Goal: Task Accomplishment & Management: Complete application form

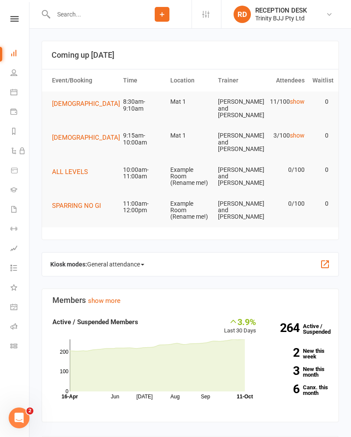
click at [13, 190] on icon at bounding box center [13, 189] width 7 height 7
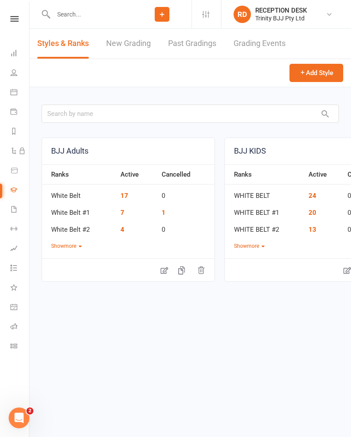
click at [120, 49] on link "New Grading" at bounding box center [128, 44] width 45 height 30
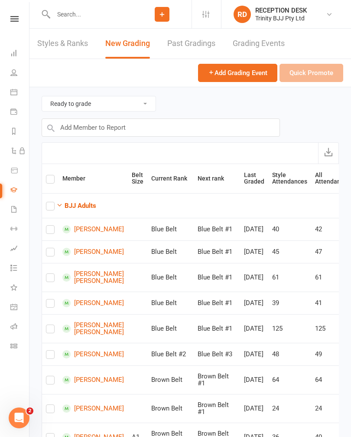
click at [12, 309] on icon at bounding box center [13, 306] width 7 height 7
click at [16, 192] on icon at bounding box center [13, 189] width 7 height 7
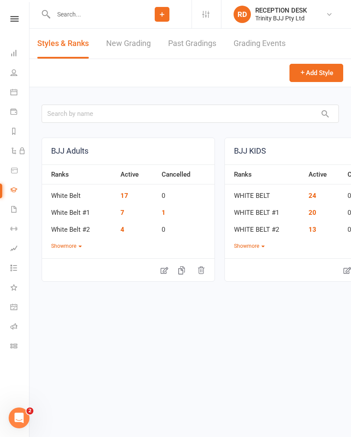
click at [115, 39] on link "New Grading" at bounding box center [128, 44] width 45 height 30
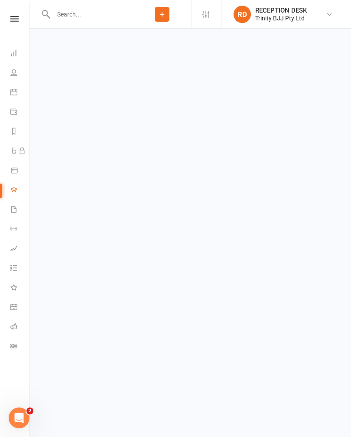
click at [13, 188] on icon at bounding box center [13, 189] width 7 height 7
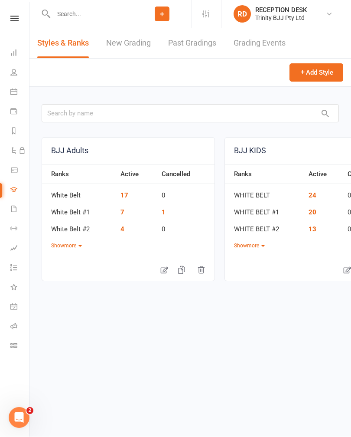
click at [294, 163] on link "BJJ KIDS" at bounding box center [311, 151] width 173 height 26
click at [292, 148] on link "BJJ KIDS" at bounding box center [311, 151] width 173 height 26
click at [307, 153] on link "BJJ KIDS" at bounding box center [311, 151] width 173 height 26
click at [13, 14] on nav "Clubworx Dashboard People Calendar Payments Reports Automations Product Sales G…" at bounding box center [14, 220] width 29 height 437
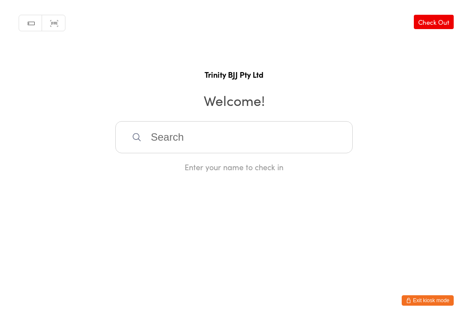
click at [351, 299] on button "Exit kiosk mode" at bounding box center [428, 300] width 52 height 10
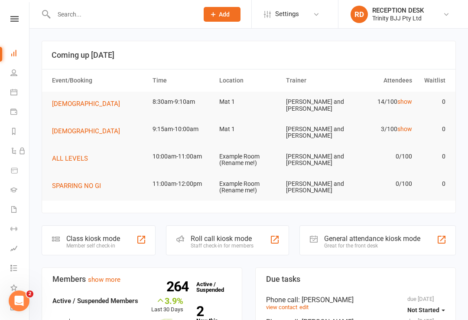
click at [139, 240] on div at bounding box center [141, 239] width 10 height 10
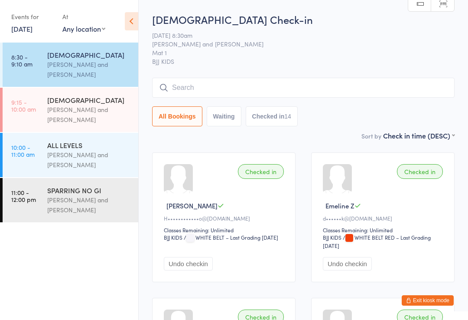
click at [384, 88] on input "search" at bounding box center [303, 88] width 303 height 20
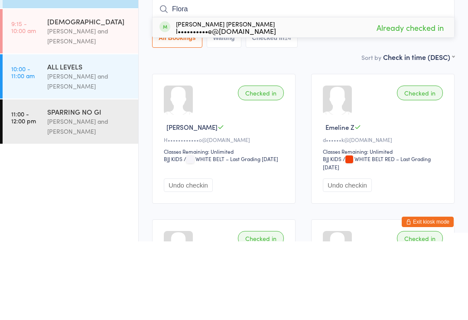
type input "Flora"
click at [339, 96] on div "Flora Kleemann de azevedo l••••••••••e@gmail.com Already checked in" at bounding box center [304, 106] width 302 height 20
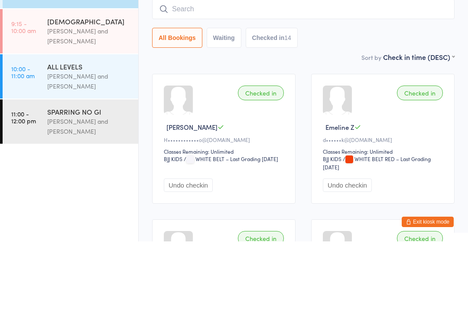
type input "K"
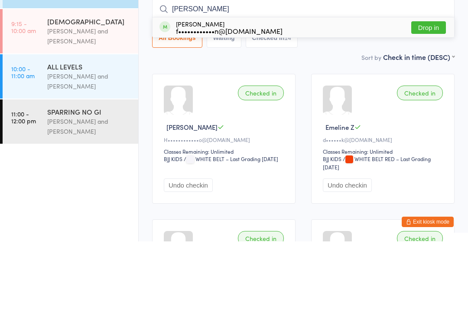
type input "Jess"
click at [431, 100] on button "Drop in" at bounding box center [429, 106] width 35 height 13
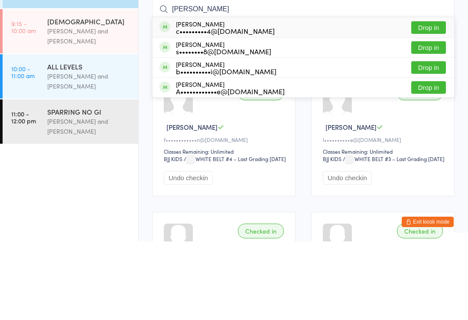
type input "Arthur"
click at [190, 139] on div "Arthur Cassoli de Oliveira b••••••••••i@gmail.com" at bounding box center [226, 146] width 101 height 14
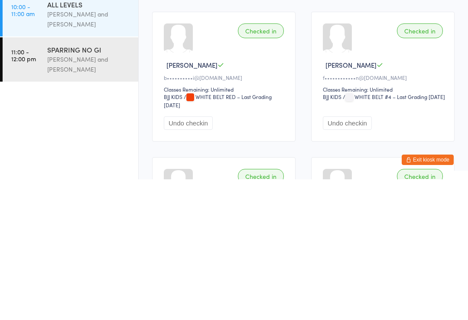
click at [196, 214] on div "b••••••••••i@gmail.com" at bounding box center [225, 217] width 123 height 7
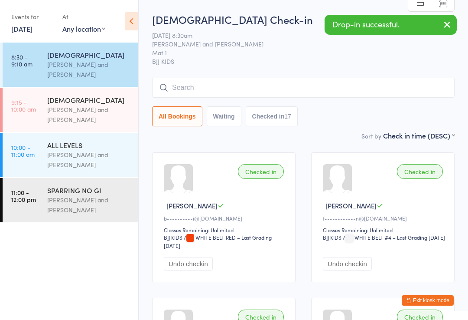
click at [365, 87] on input "search" at bounding box center [303, 88] width 303 height 20
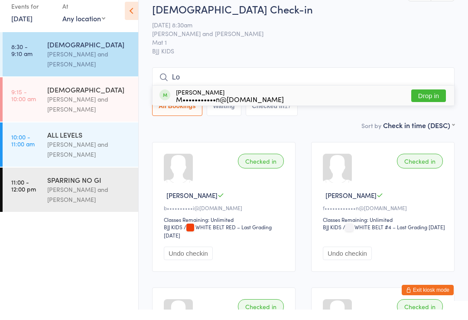
type input "Lo"
click at [430, 100] on button "Drop in" at bounding box center [429, 106] width 35 height 13
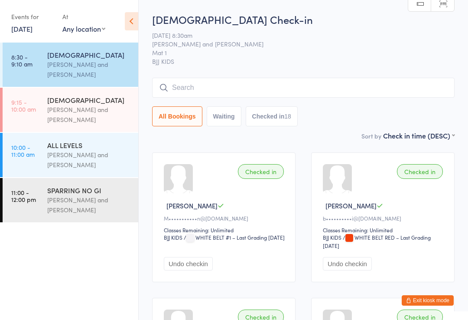
click at [406, 89] on input "search" at bounding box center [303, 88] width 303 height 20
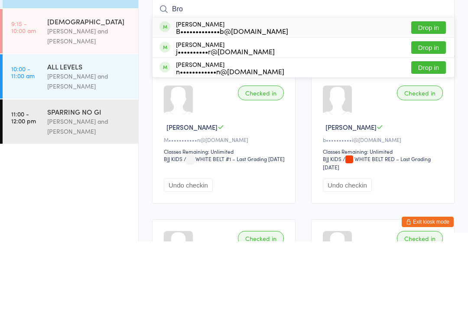
type input "Bro"
click at [200, 96] on div "Bruno Severo B•••••••••••••b@hotmail.com Drop in" at bounding box center [304, 106] width 302 height 20
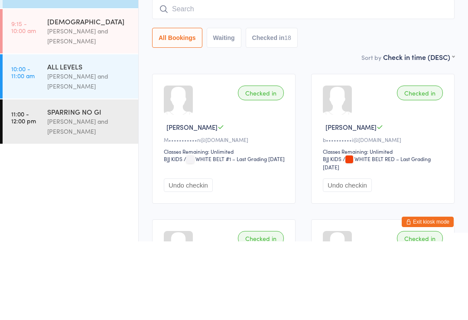
scroll to position [78, 0]
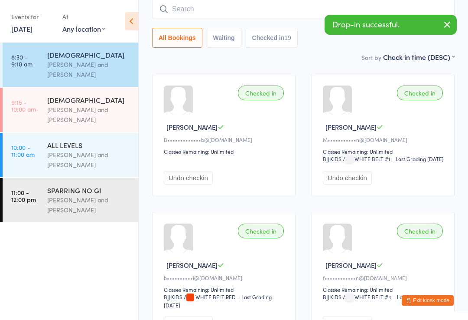
click at [297, 11] on input "search" at bounding box center [303, 9] width 303 height 20
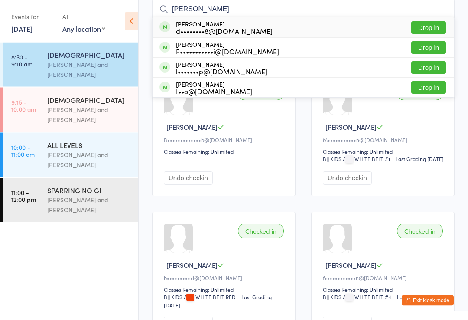
type input "Dan"
click at [427, 71] on button "Drop in" at bounding box center [429, 68] width 35 height 13
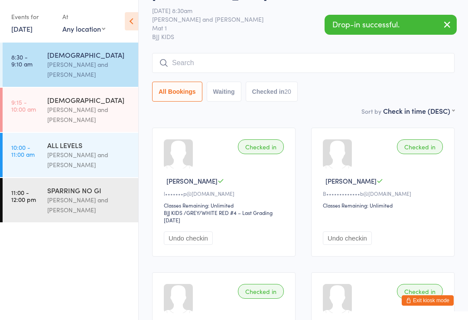
scroll to position [24, 0]
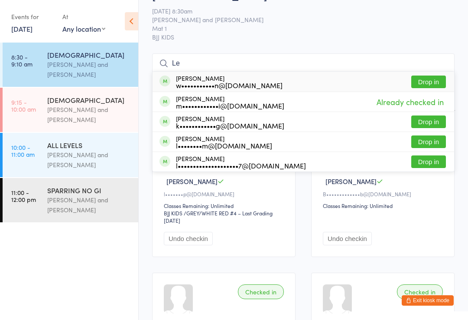
type input "L"
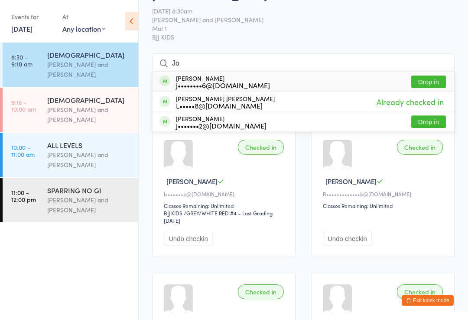
type input "J"
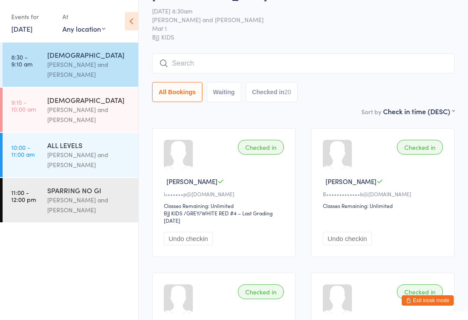
scroll to position [0, 0]
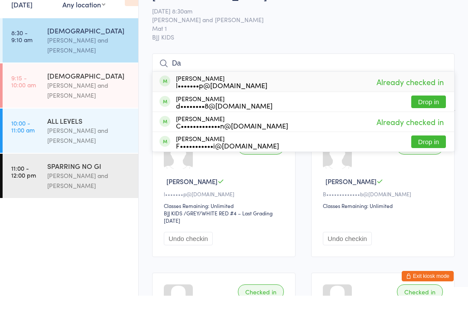
type input "D"
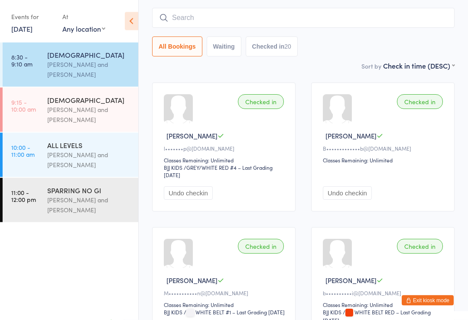
scroll to position [70, 0]
click at [449, 170] on div "Checked in Bruno S B•••••••••••••b@hotmail.com Classes Remaining: Unlimited Und…" at bounding box center [383, 146] width 144 height 129
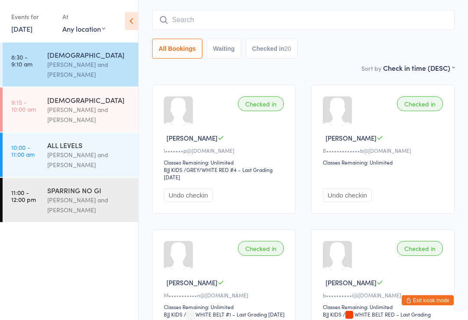
scroll to position [69, 0]
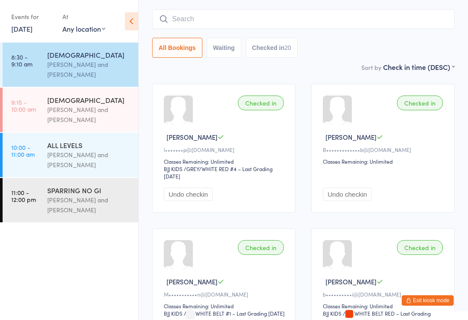
click at [313, 22] on input "search" at bounding box center [303, 19] width 303 height 20
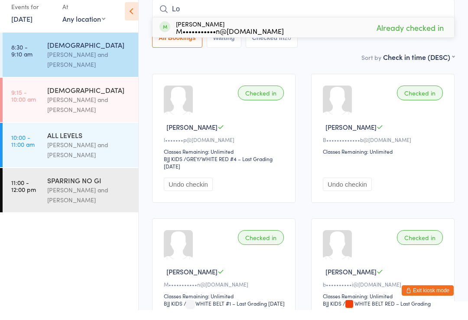
type input "L"
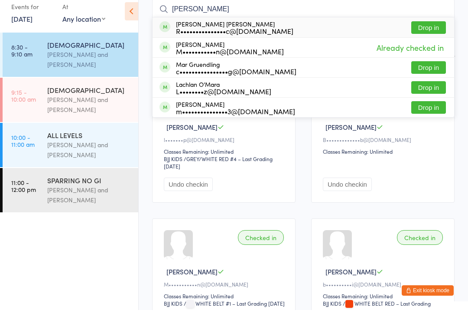
type input "Maria"
click at [433, 31] on button "Drop in" at bounding box center [429, 37] width 35 height 13
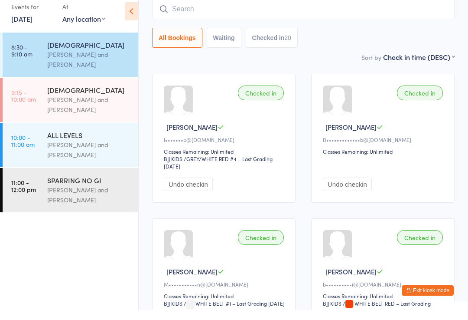
scroll to position [78, 0]
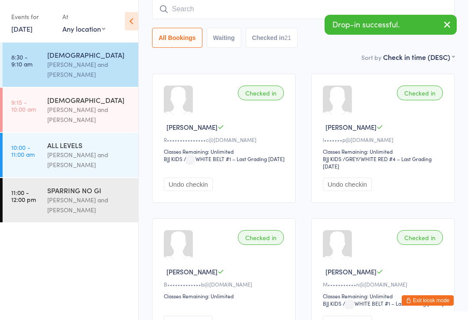
click at [437, 305] on button "Exit kiosk mode" at bounding box center [428, 300] width 52 height 10
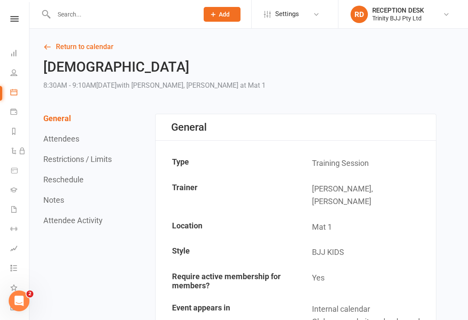
click at [13, 20] on icon at bounding box center [14, 19] width 8 height 6
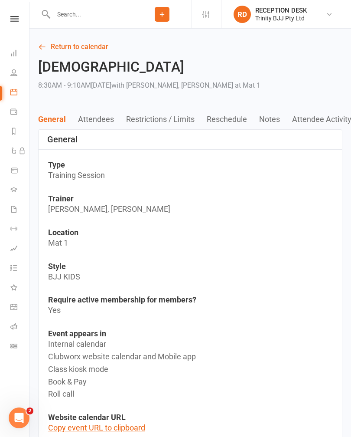
click at [16, 191] on icon at bounding box center [13, 189] width 7 height 7
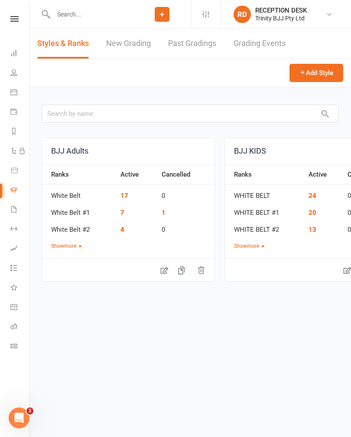
click at [147, 31] on link "New Grading" at bounding box center [128, 44] width 45 height 30
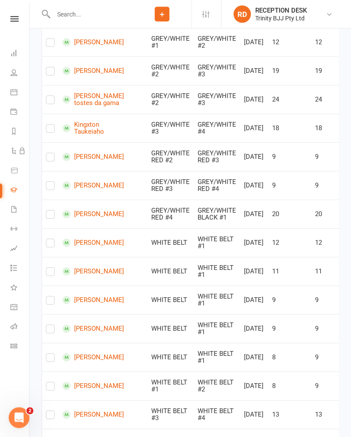
scroll to position [904, 0]
click at [47, 102] on label at bounding box center [50, 102] width 9 height 0
click at [47, 96] on input "checkbox" at bounding box center [50, 96] width 9 height 0
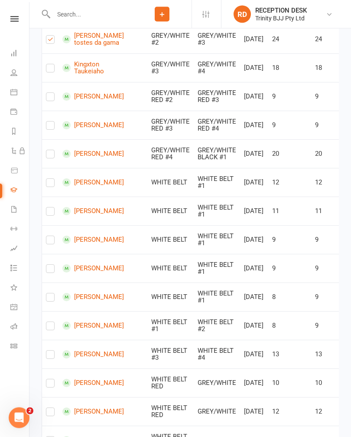
scroll to position [964, 0]
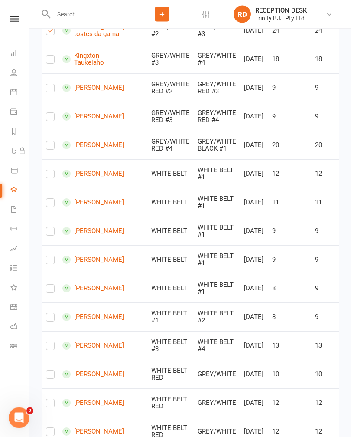
checkbox input "true"
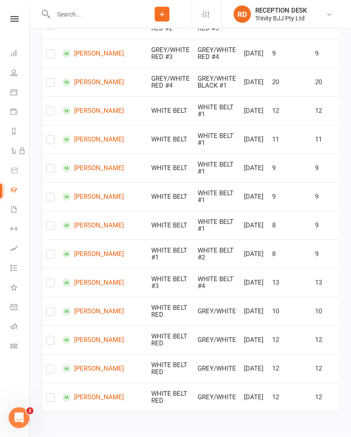
scroll to position [1053, 0]
click at [44, 68] on td at bounding box center [50, 53] width 16 height 29
click at [47, 56] on label at bounding box center [50, 56] width 9 height 0
click at [47, 50] on input "checkbox" at bounding box center [50, 50] width 9 height 0
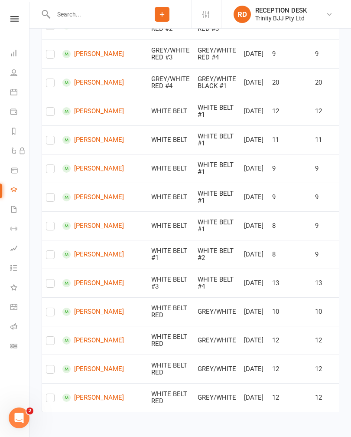
checkbox input "true"
click at [52, 256] on label at bounding box center [50, 256] width 9 height 0
click at [52, 251] on input "checkbox" at bounding box center [50, 251] width 9 height 0
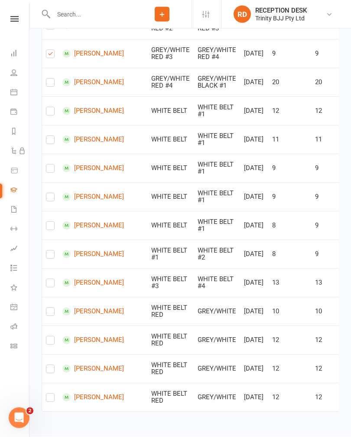
checkbox input "true"
click at [50, 399] on label at bounding box center [50, 399] width 9 height 0
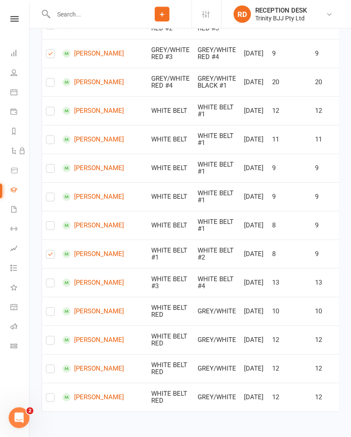
click at [50, 394] on input "checkbox" at bounding box center [50, 394] width 9 height 0
checkbox input "true"
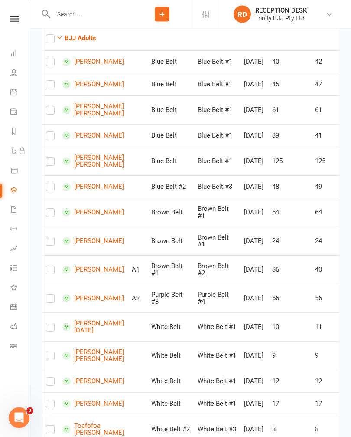
scroll to position [0, 0]
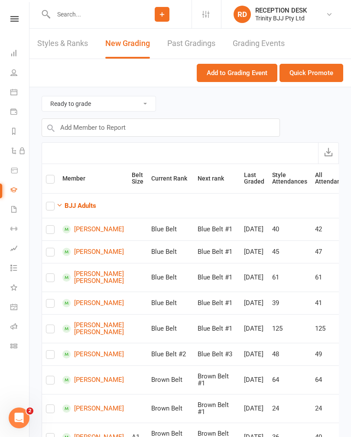
click at [323, 71] on button "Quick Promote" at bounding box center [312, 73] width 64 height 18
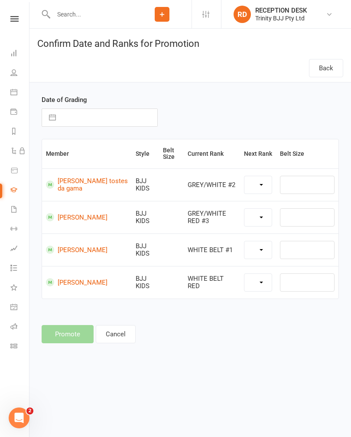
select select "39742"
select select "43048"
select select "39735"
select select "39739"
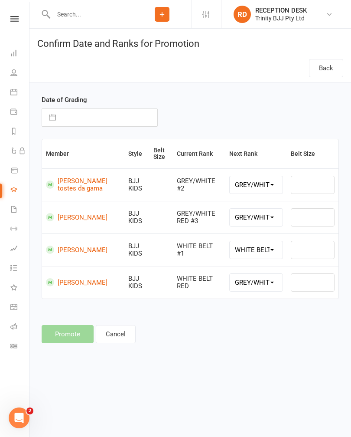
click at [121, 340] on button "Cancel" at bounding box center [116, 334] width 40 height 18
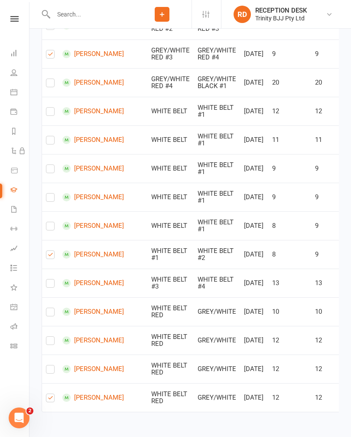
scroll to position [1144, 0]
click at [53, 56] on label at bounding box center [50, 56] width 9 height 0
click at [53, 50] on input "checkbox" at bounding box center [50, 50] width 9 height 0
checkbox input "false"
checkbox input "true"
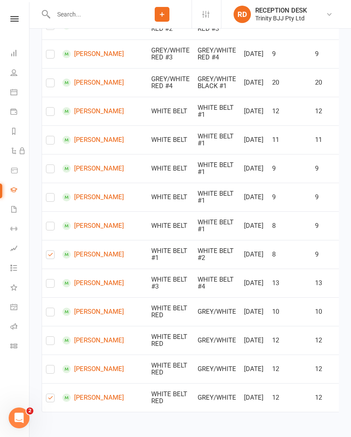
checkbox input "true"
click at [48, 256] on label at bounding box center [50, 256] width 9 height 0
click at [48, 251] on input "checkbox" at bounding box center [50, 251] width 9 height 0
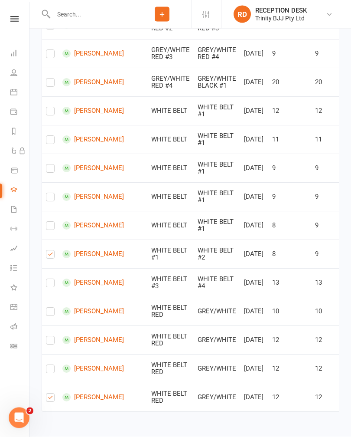
checkbox input "false"
checkbox input "true"
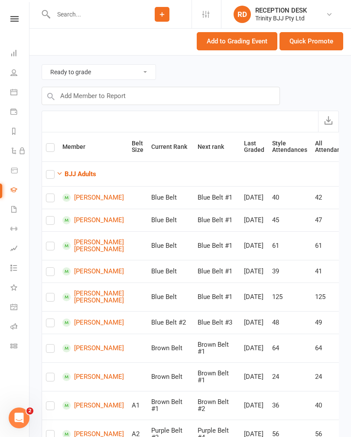
scroll to position [0, 0]
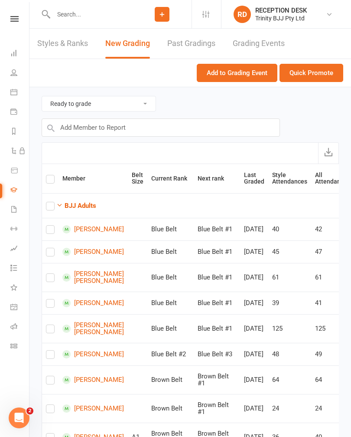
click at [334, 64] on button "Quick Promote" at bounding box center [312, 73] width 64 height 18
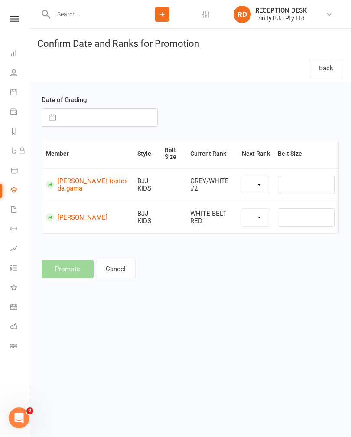
select select "39742"
select select "39739"
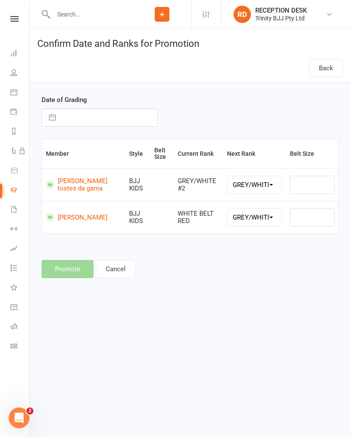
click at [121, 272] on button "Cancel" at bounding box center [116, 269] width 40 height 18
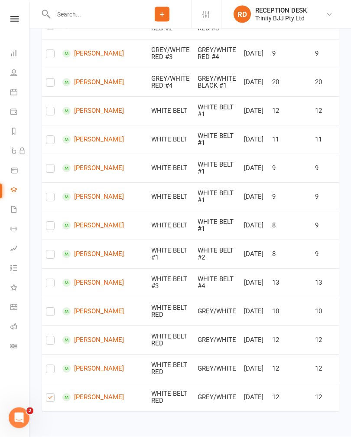
checkbox input "false"
checkbox input "true"
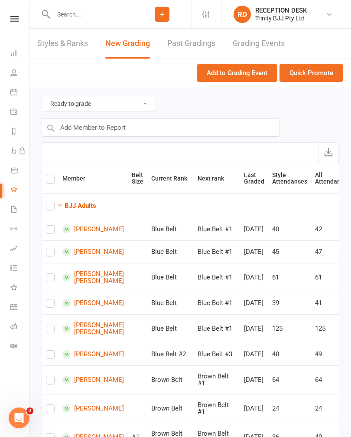
click at [309, 74] on button "Quick Promote" at bounding box center [312, 73] width 64 height 18
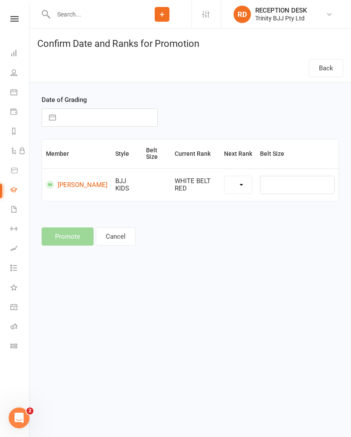
select select "39739"
click at [89, 120] on input "text" at bounding box center [108, 117] width 97 height 17
select select "8"
select select "2025"
select select "9"
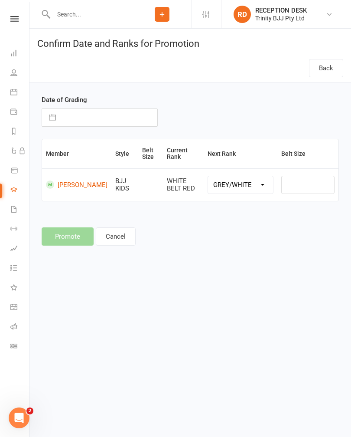
select select "2025"
select select "10"
select select "2025"
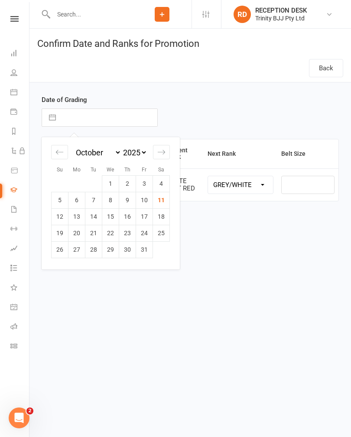
click at [160, 199] on td "11" at bounding box center [161, 200] width 17 height 16
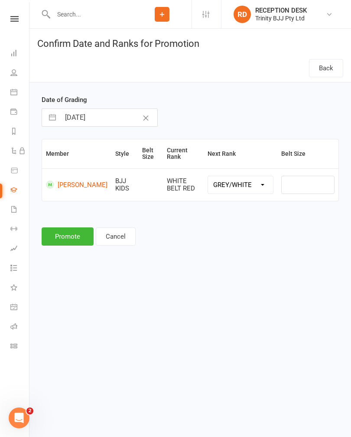
type input "11 Oct 2025"
click at [61, 229] on button "Promote" at bounding box center [68, 236] width 52 height 18
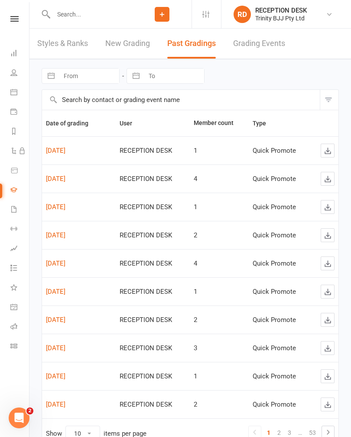
click at [133, 46] on link "New Grading" at bounding box center [127, 44] width 45 height 30
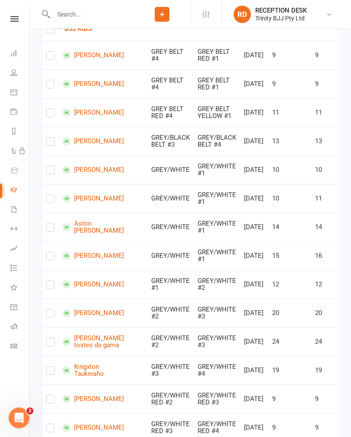
scroll to position [676, 0]
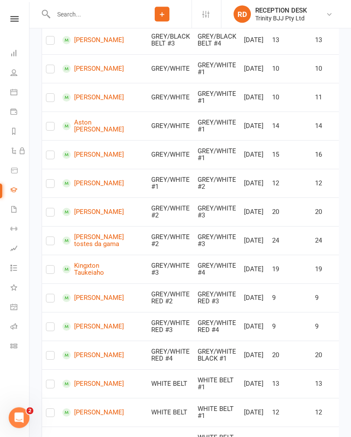
click at [52, 71] on label at bounding box center [50, 71] width 9 height 0
click at [52, 65] on input "checkbox" at bounding box center [50, 65] width 9 height 0
checkbox input "true"
click at [55, 94] on input "checkbox" at bounding box center [50, 94] width 9 height 0
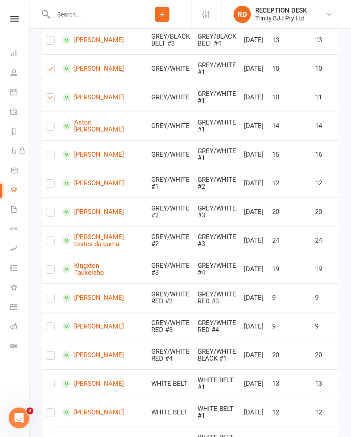
checkbox input "true"
click at [55, 122] on input "checkbox" at bounding box center [50, 122] width 9 height 0
checkbox input "true"
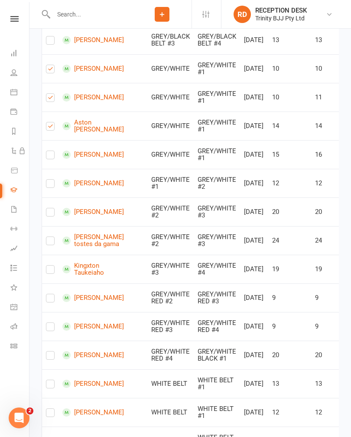
checkbox input "true"
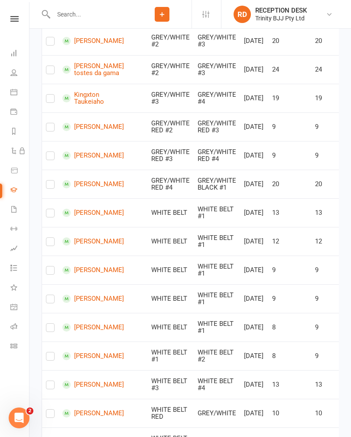
scroll to position [942, 0]
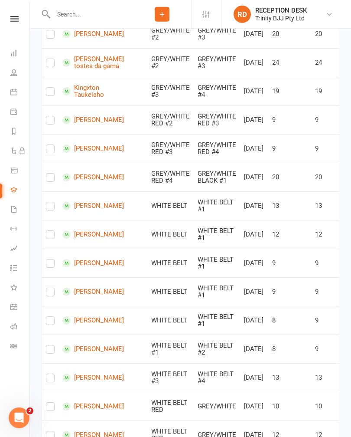
checkbox input "true"
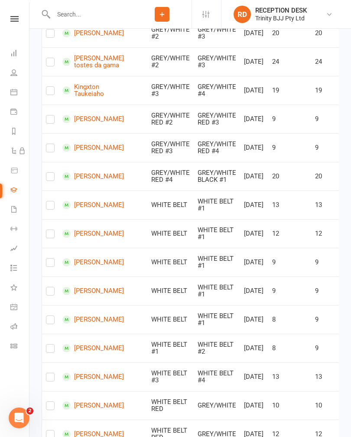
checkbox input "true"
click at [53, 35] on label at bounding box center [50, 35] width 9 height 0
click at [53, 29] on input "checkbox" at bounding box center [50, 29] width 9 height 0
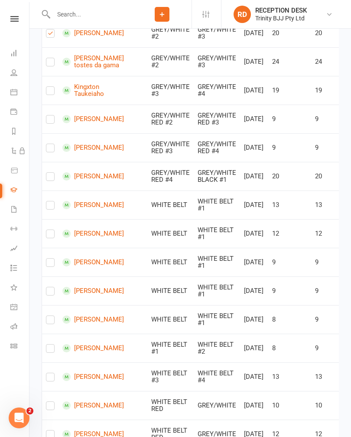
checkbox input "true"
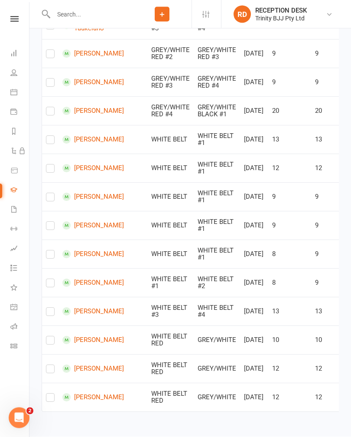
scroll to position [1018, 0]
checkbox input "true"
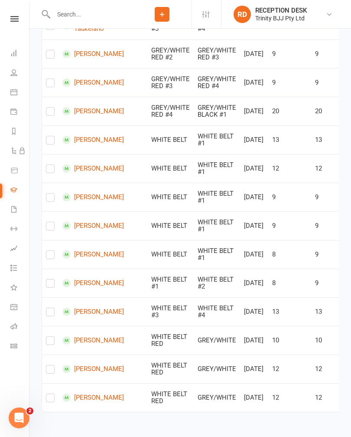
checkbox input "true"
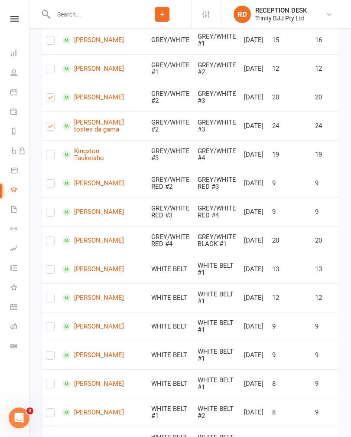
scroll to position [877, 0]
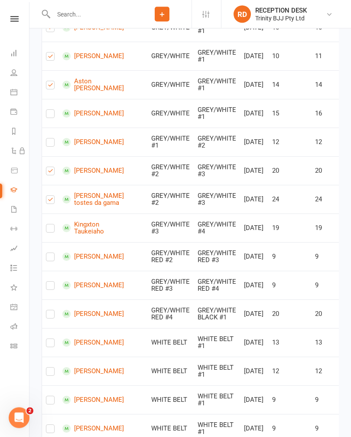
click at [53, 1] on label at bounding box center [50, 1] width 9 height 0
checkbox input "true"
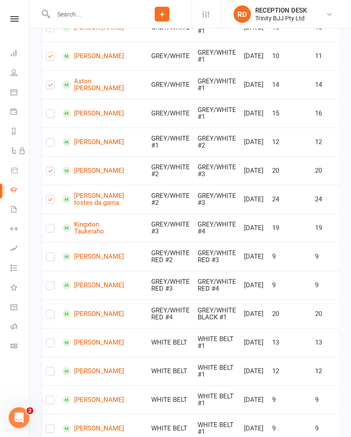
checkbox input "true"
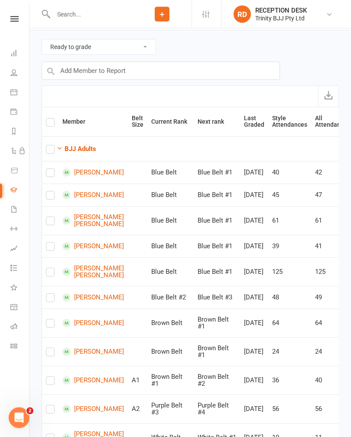
scroll to position [0, 0]
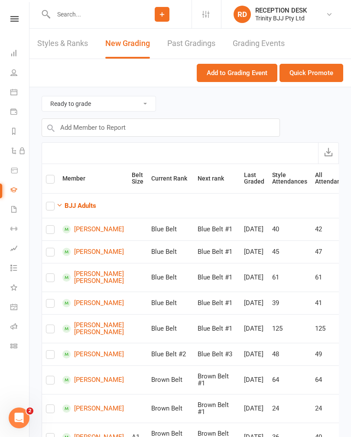
click at [316, 69] on button "Quick Promote" at bounding box center [312, 73] width 64 height 18
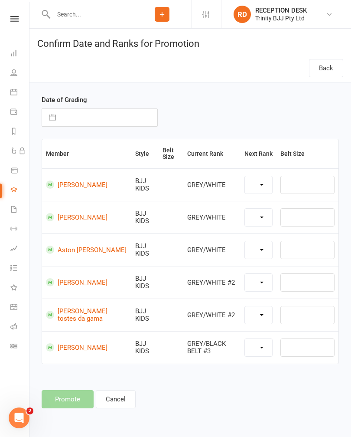
select select "39740"
select select "39742"
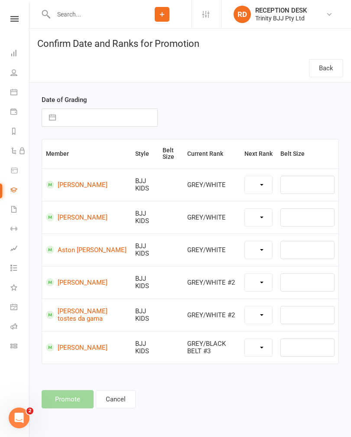
select select "39761"
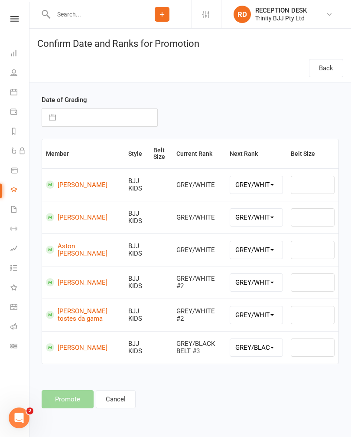
click at [105, 112] on input "text" at bounding box center [108, 117] width 97 height 17
select select "8"
select select "2025"
select select "9"
select select "2025"
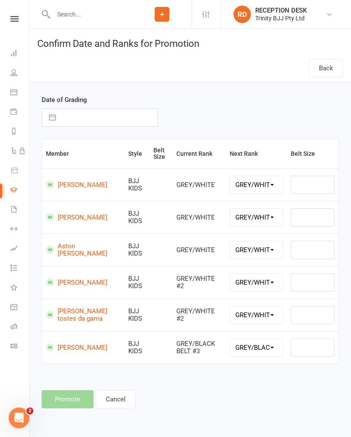
select select "10"
select select "2025"
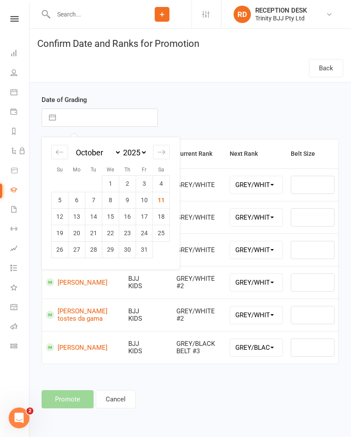
click at [162, 199] on td "11" at bounding box center [161, 200] width 17 height 16
type input "11 Oct 2025"
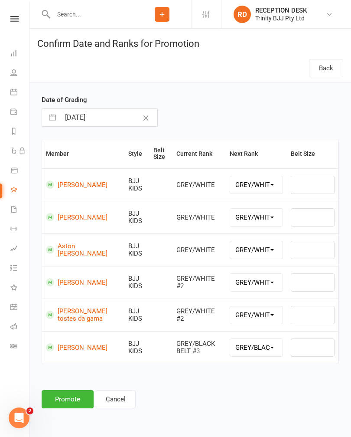
click at [74, 404] on button "Promote" at bounding box center [68, 399] width 52 height 18
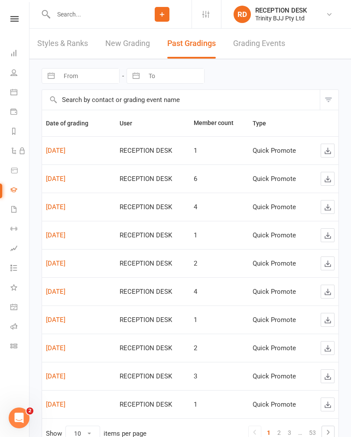
click at [122, 41] on link "New Grading" at bounding box center [127, 44] width 45 height 30
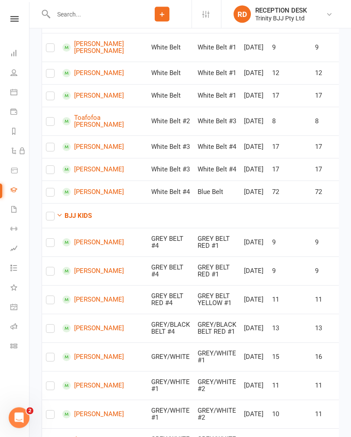
scroll to position [475, 0]
